Goal: Task Accomplishment & Management: Manage account settings

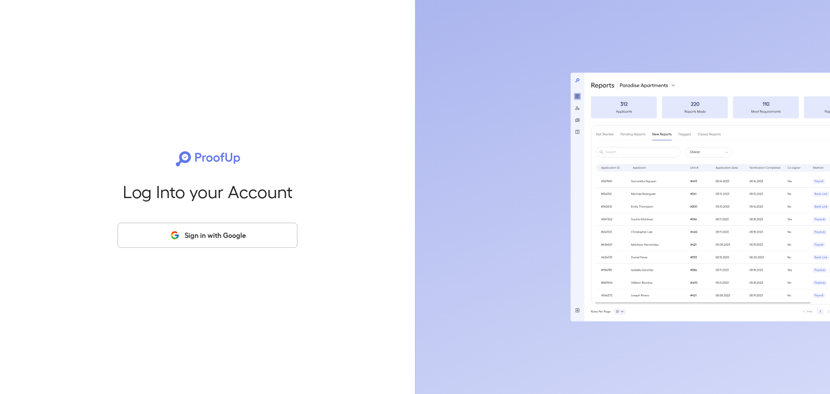
drag, startPoint x: 219, startPoint y: 234, endPoint x: 219, endPoint y: 229, distance: 5.2
click at [219, 235] on button "Sign in with Google" at bounding box center [208, 235] width 180 height 25
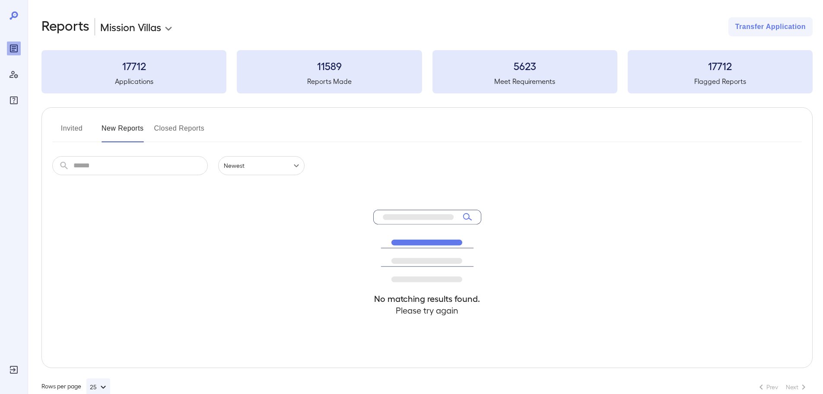
click at [78, 127] on button "Invited" at bounding box center [71, 131] width 39 height 21
click at [123, 130] on button "New Reports" at bounding box center [123, 131] width 42 height 21
click at [335, 237] on div "No matching results found. Please try again" at bounding box center [427, 271] width 750 height 192
drag, startPoint x: 63, startPoint y: 122, endPoint x: 73, endPoint y: 132, distance: 14.1
click at [63, 123] on button "Invited" at bounding box center [71, 131] width 39 height 21
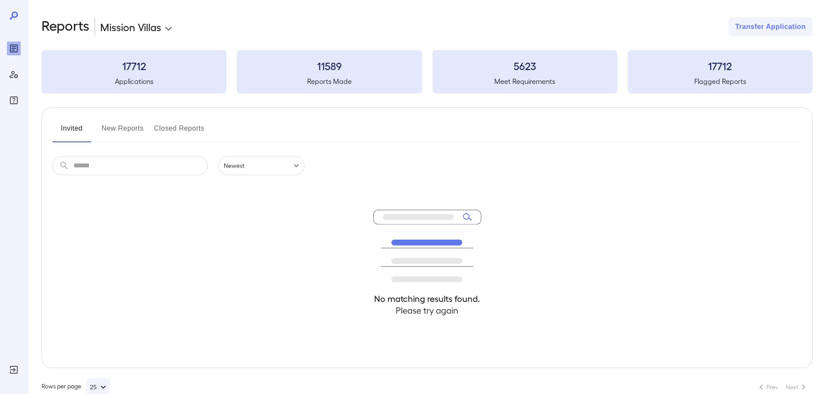
click at [115, 124] on button "New Reports" at bounding box center [123, 131] width 42 height 21
drag, startPoint x: 147, startPoint y: 227, endPoint x: 158, endPoint y: 216, distance: 15.0
click at [148, 226] on div "No matching results found. Please try again" at bounding box center [427, 271] width 750 height 192
click at [67, 127] on button "Invited" at bounding box center [71, 131] width 39 height 21
click at [130, 127] on button "New Reports" at bounding box center [123, 131] width 42 height 21
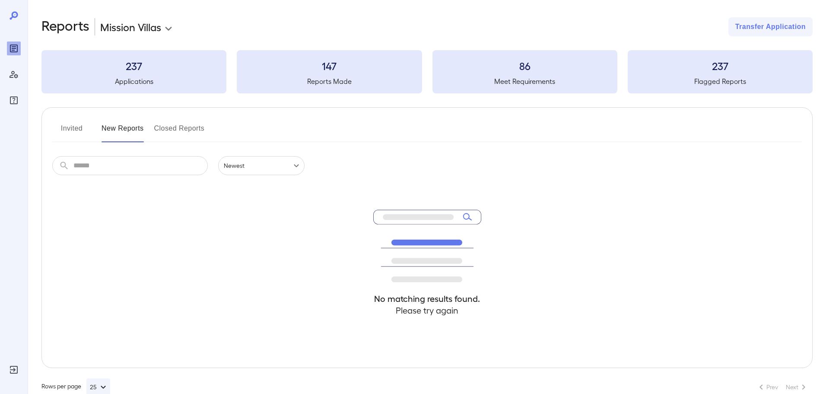
click at [81, 125] on button "Invited" at bounding box center [71, 131] width 39 height 21
click at [119, 135] on button "New Reports" at bounding box center [123, 131] width 42 height 21
click at [74, 124] on button "Invited" at bounding box center [71, 131] width 39 height 21
click at [134, 131] on button "New Reports" at bounding box center [123, 131] width 42 height 21
click at [70, 127] on button "Invited" at bounding box center [71, 131] width 39 height 21
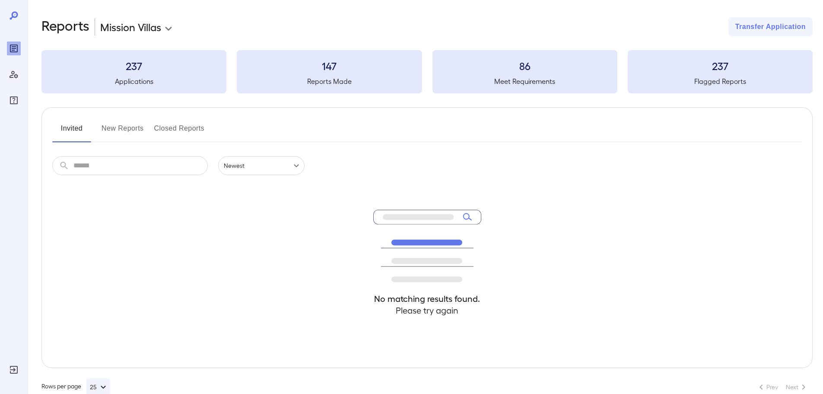
click at [123, 127] on button "New Reports" at bounding box center [123, 131] width 42 height 21
click at [180, 125] on button "Closed Reports" at bounding box center [179, 131] width 51 height 21
click at [113, 128] on button "New Reports" at bounding box center [123, 131] width 42 height 21
click at [67, 127] on button "Invited" at bounding box center [71, 131] width 39 height 21
click at [116, 130] on button "New Reports" at bounding box center [123, 131] width 42 height 21
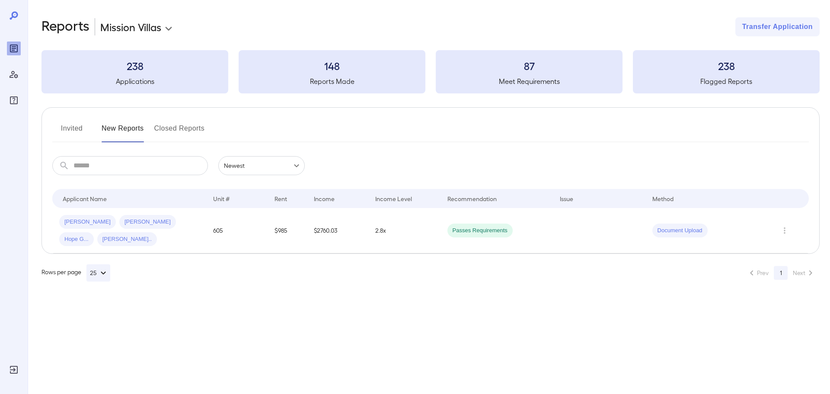
click at [183, 125] on button "Closed Reports" at bounding box center [179, 131] width 51 height 21
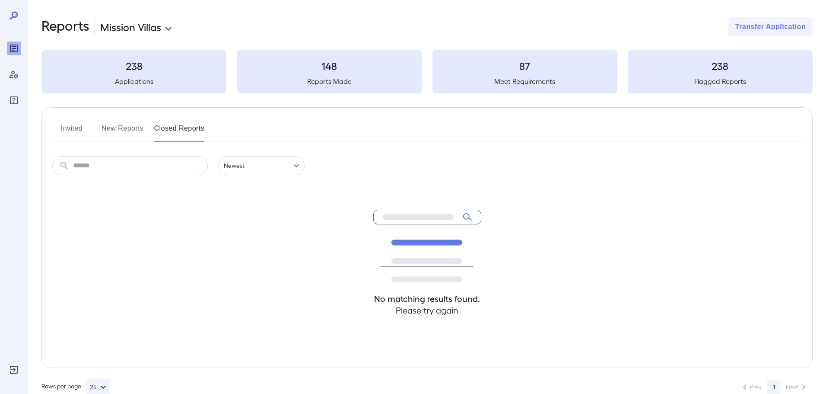
click at [124, 127] on button "New Reports" at bounding box center [123, 131] width 42 height 21
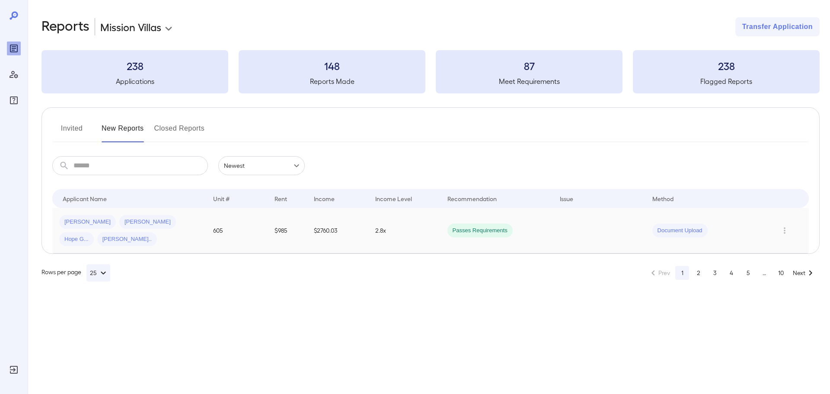
click at [424, 242] on td "2.8x" at bounding box center [404, 230] width 72 height 45
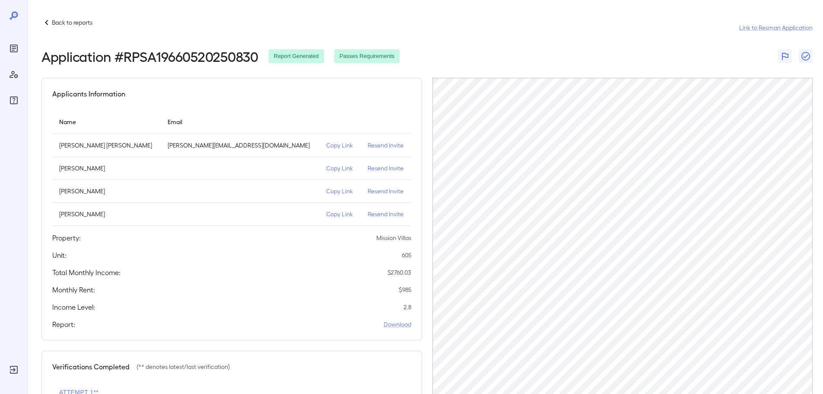
click at [47, 22] on icon at bounding box center [46, 22] width 10 height 10
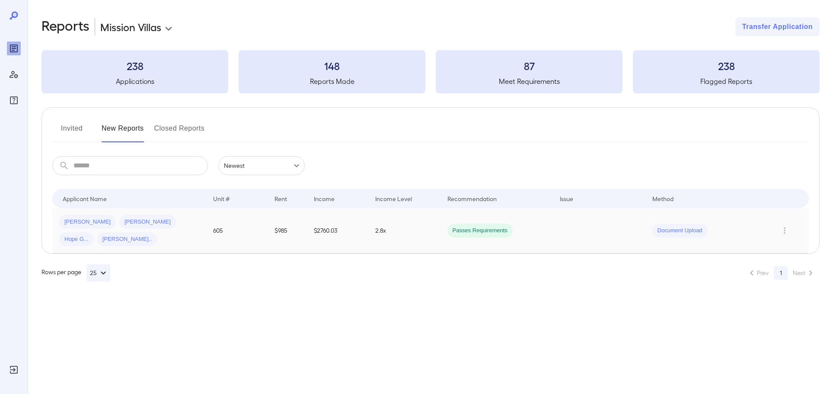
click at [405, 238] on td "2.8x" at bounding box center [404, 230] width 72 height 45
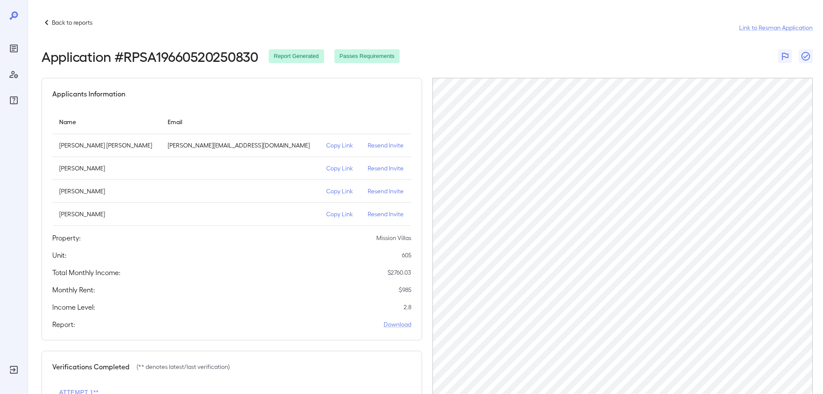
click at [48, 21] on icon at bounding box center [46, 22] width 10 height 10
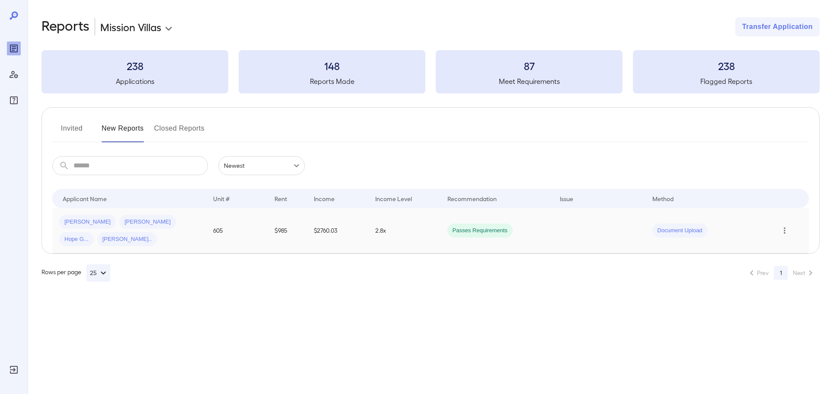
click at [787, 228] on icon "Row Actions" at bounding box center [785, 230] width 10 height 10
click at [778, 286] on li "Close Report" at bounding box center [789, 289] width 68 height 14
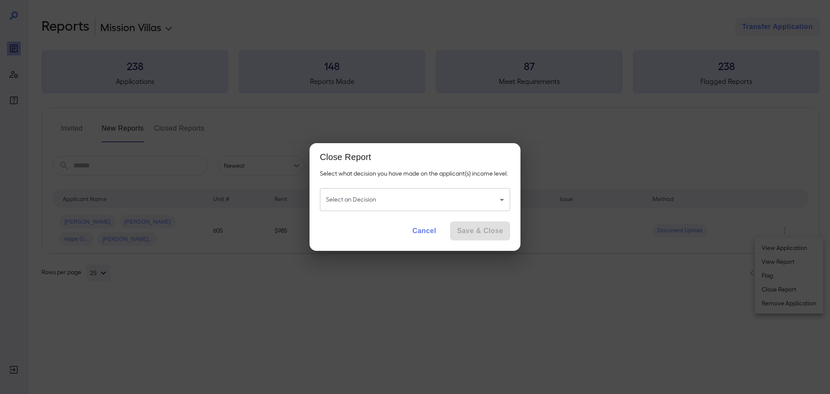
click at [459, 195] on body "**********" at bounding box center [415, 197] width 830 height 394
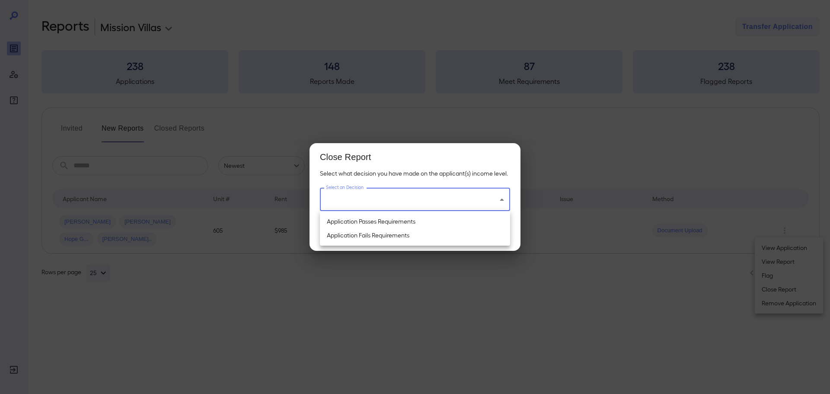
click at [419, 219] on li "Application Passes Requirements" at bounding box center [415, 221] width 190 height 14
type input "**********"
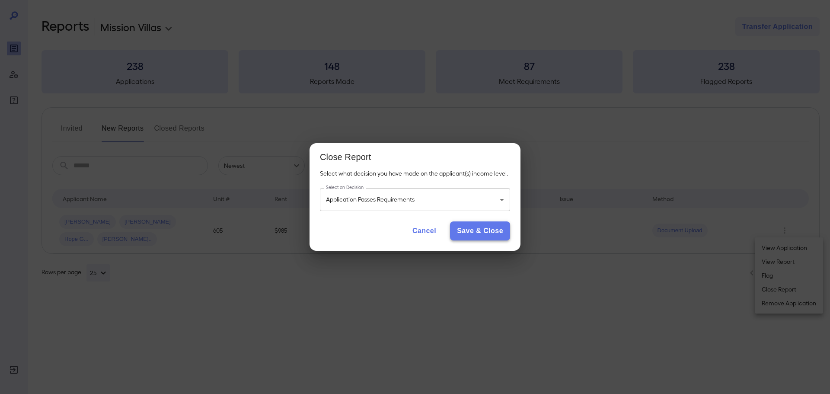
click at [477, 232] on button "Save & Close" at bounding box center [480, 230] width 60 height 19
